Goal: Use online tool/utility: Utilize a website feature to perform a specific function

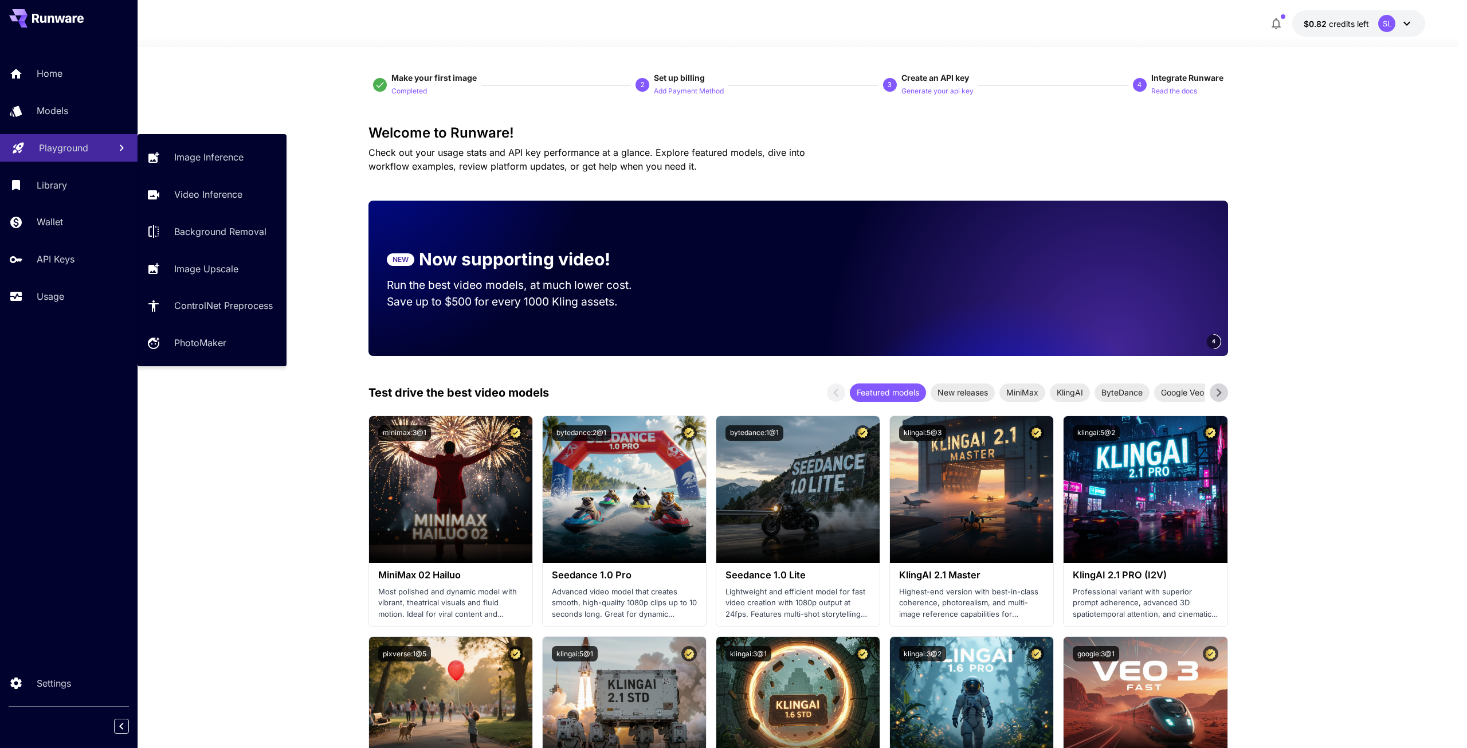
click at [74, 153] on p "Playground" at bounding box center [63, 148] width 49 height 14
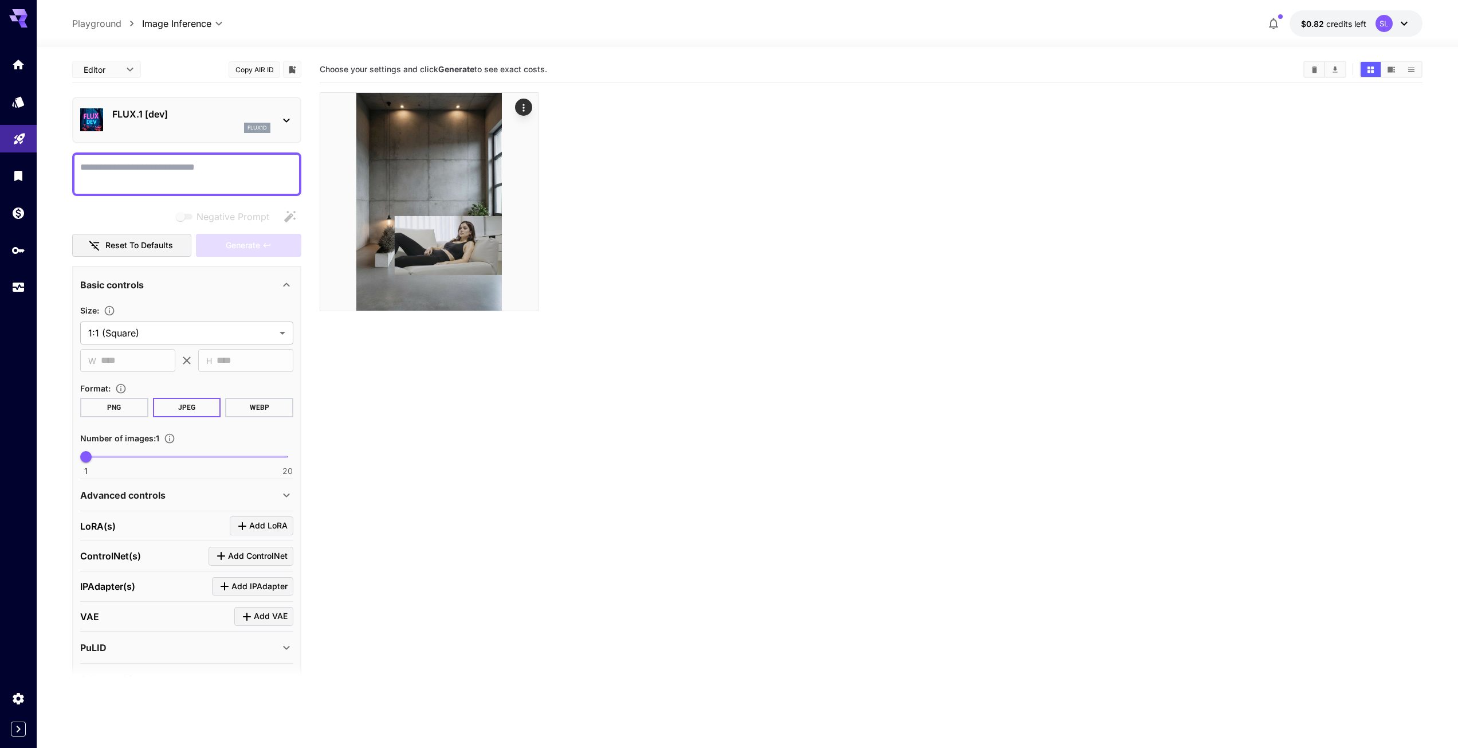
click at [285, 116] on icon at bounding box center [287, 120] width 14 height 14
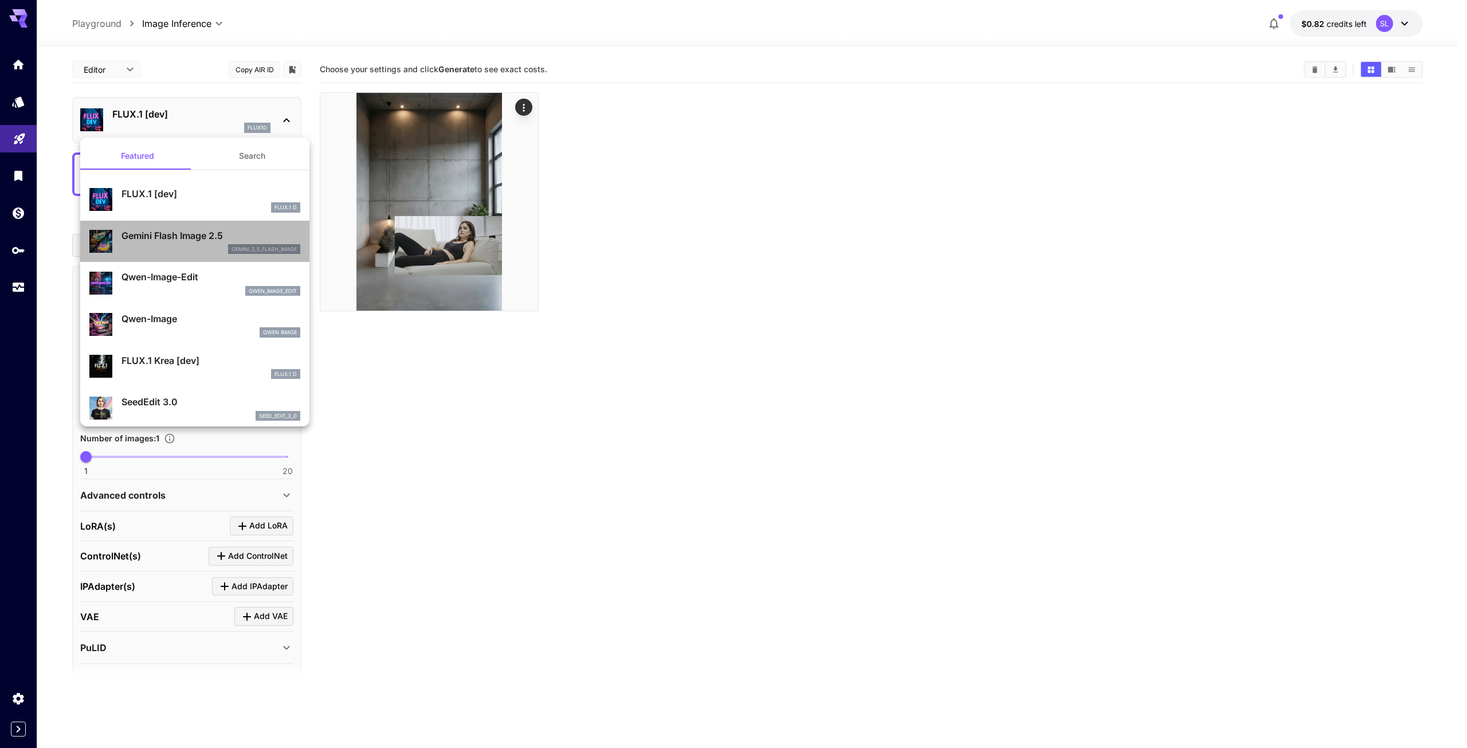
click at [201, 241] on p "Gemini Flash Image 2.5" at bounding box center [210, 236] width 179 height 14
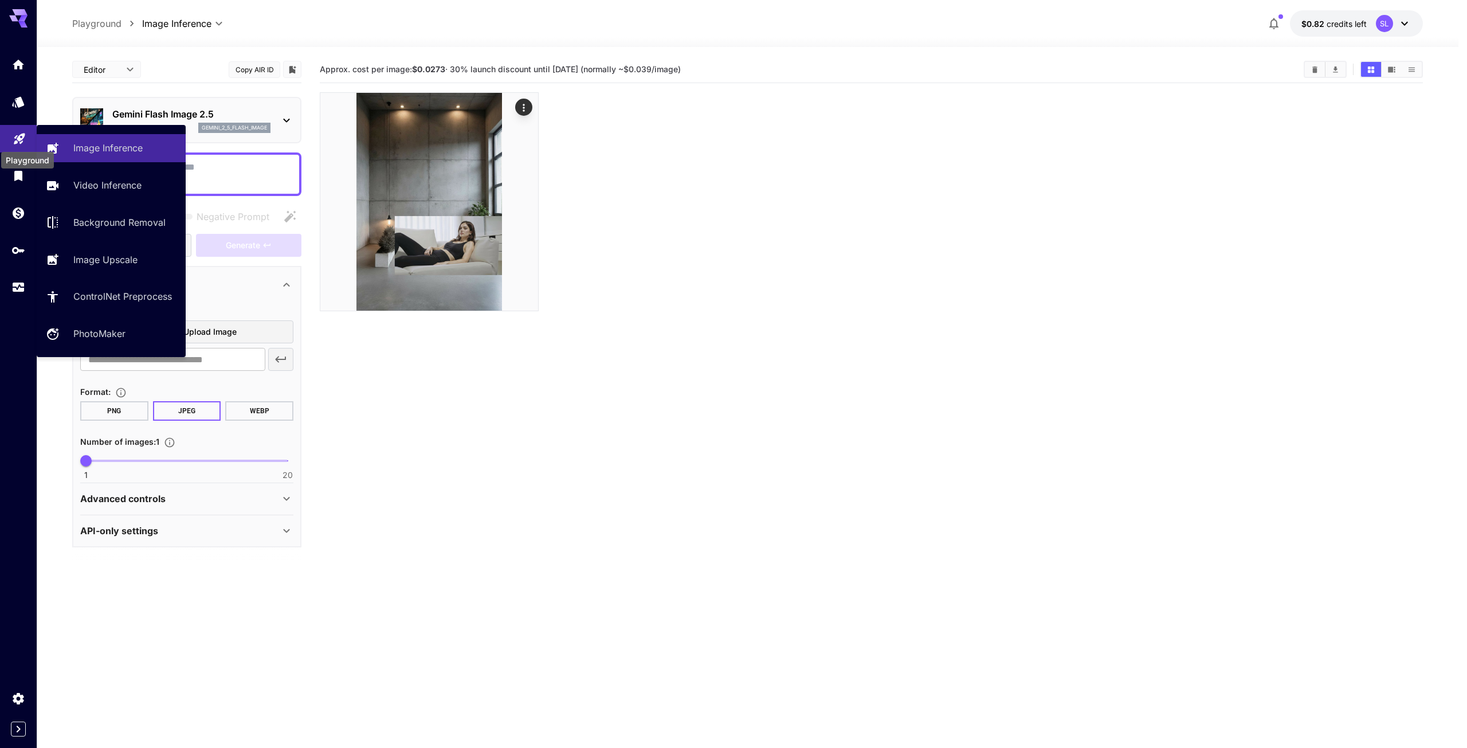
click at [19, 139] on icon "Playground" at bounding box center [19, 135] width 11 height 11
click at [95, 191] on p "Video Inference" at bounding box center [110, 185] width 68 height 14
type input "**********"
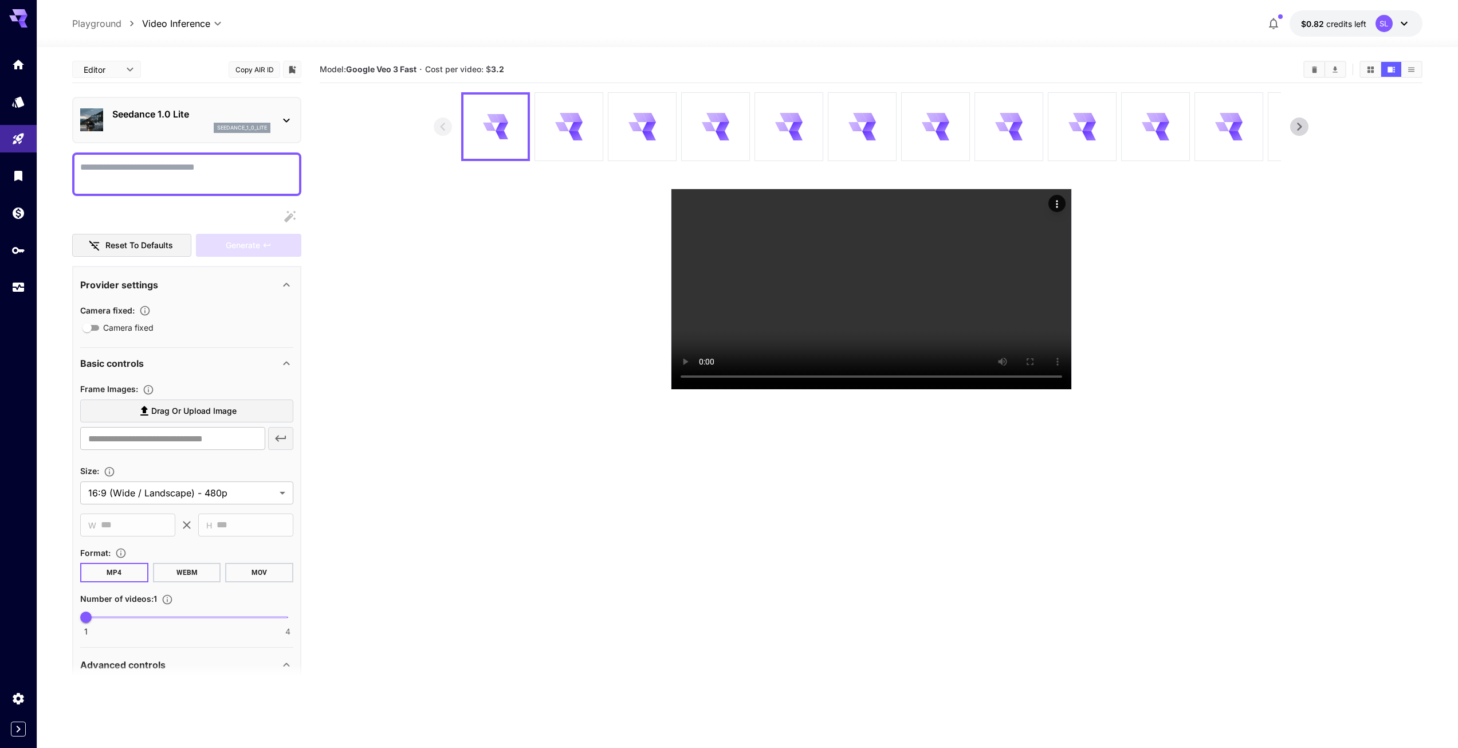
click at [288, 120] on icon at bounding box center [286, 121] width 6 height 4
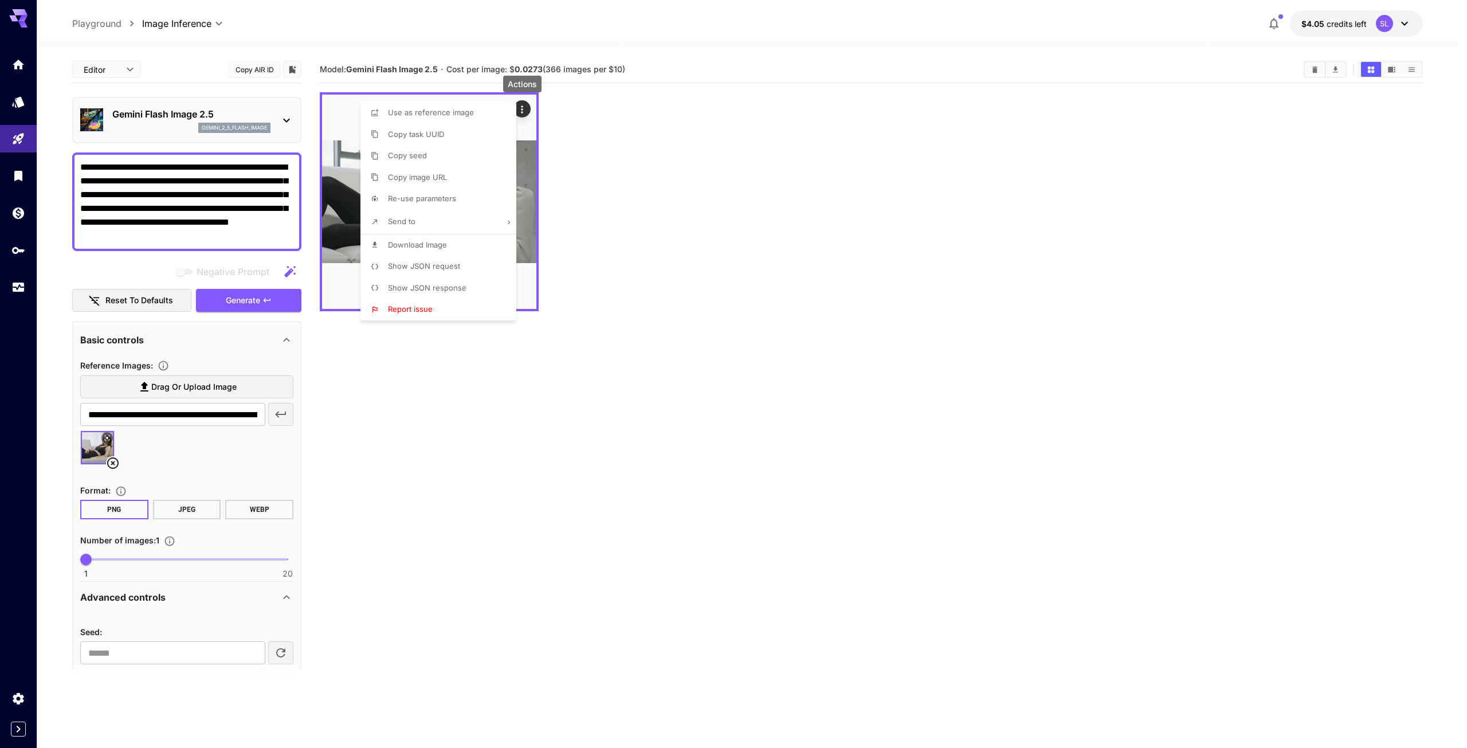
click at [801, 184] on div at bounding box center [733, 374] width 1467 height 748
